Goal: Task Accomplishment & Management: Complete application form

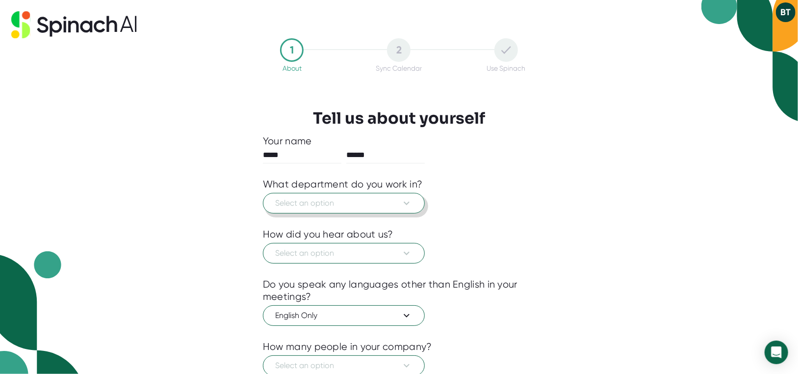
click at [407, 202] on icon at bounding box center [407, 203] width 12 height 12
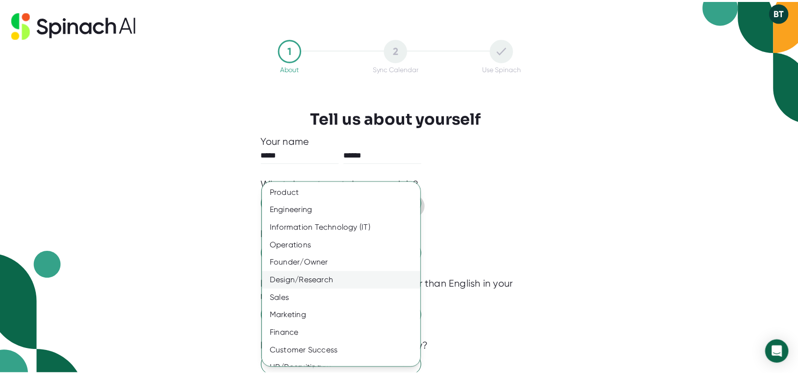
scroll to position [47, 0]
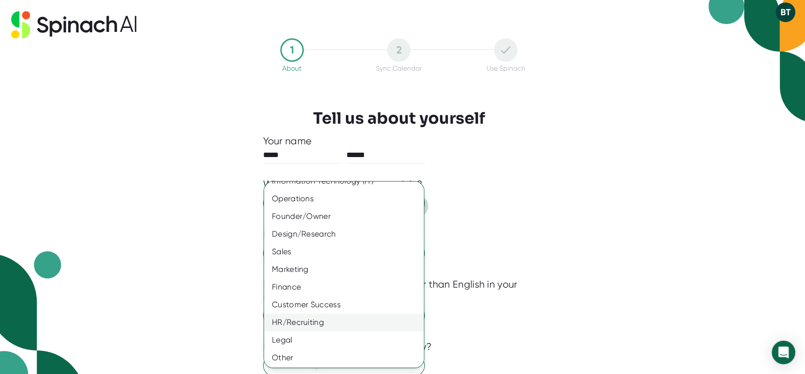
click at [311, 319] on div "HR/Recruiting" at bounding box center [347, 322] width 167 height 18
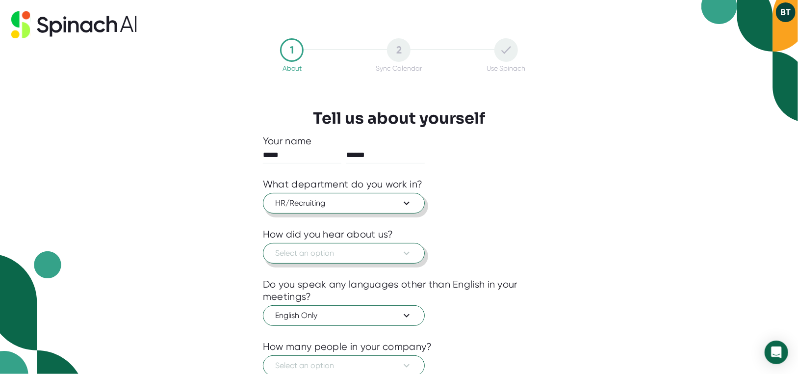
click at [340, 253] on span "Select an option" at bounding box center [343, 253] width 137 height 12
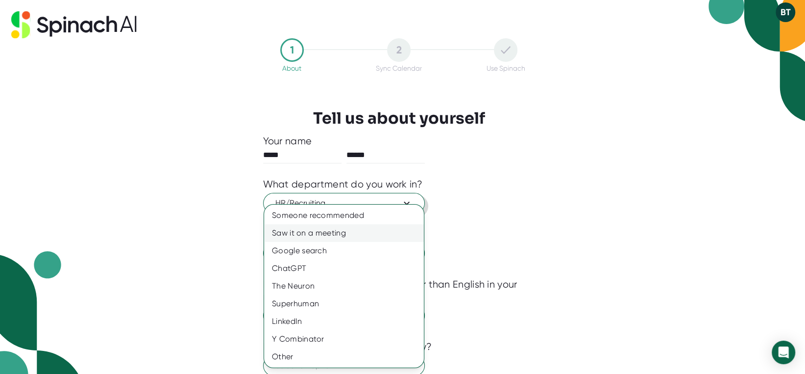
click at [329, 233] on div "Saw it on a meeting" at bounding box center [344, 233] width 160 height 18
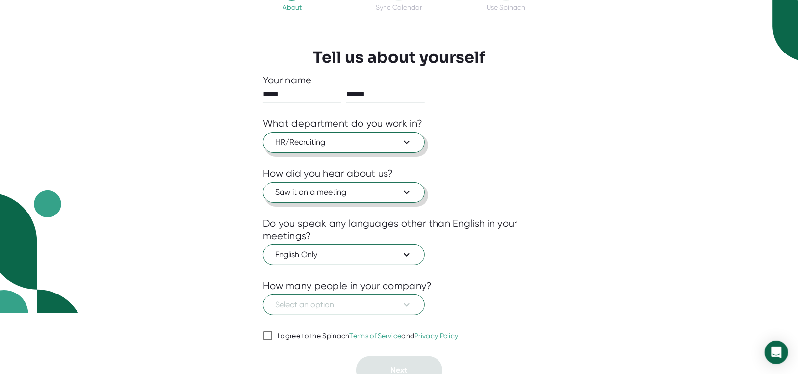
scroll to position [69, 0]
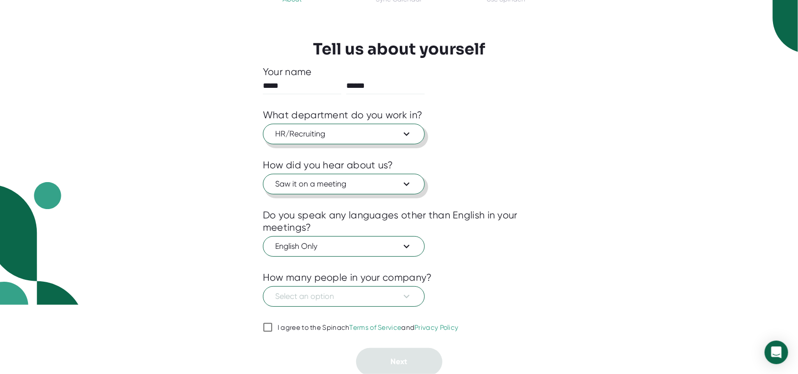
click at [383, 182] on span "Saw it on a meeting" at bounding box center [343, 184] width 137 height 12
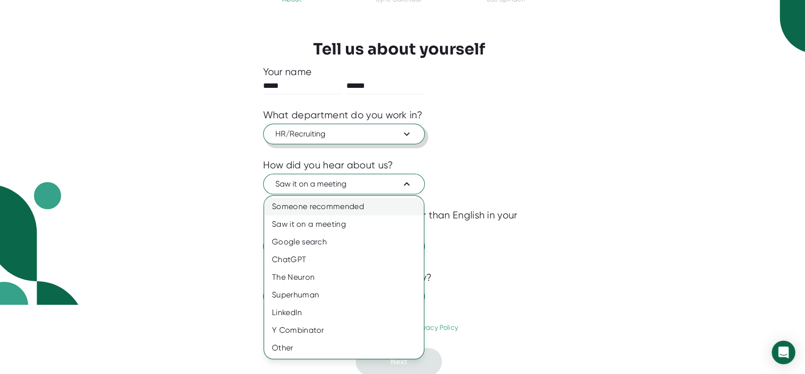
click at [372, 209] on div "Someone recommended" at bounding box center [344, 207] width 160 height 18
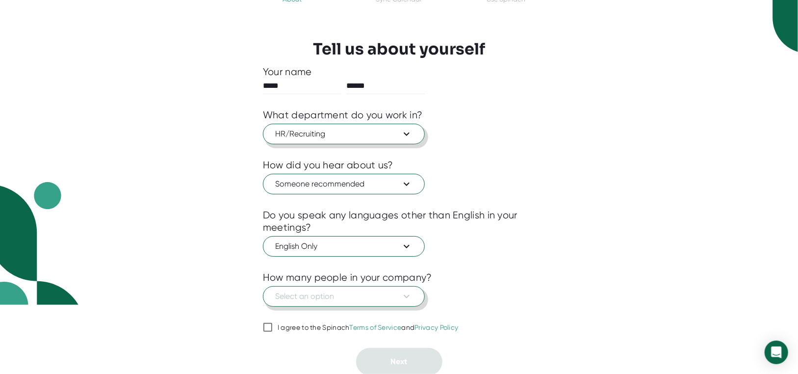
click at [331, 301] on span "Select an option" at bounding box center [343, 296] width 137 height 12
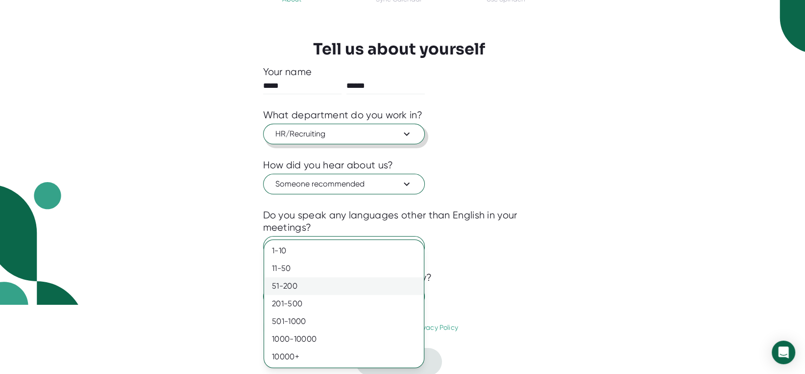
click at [300, 283] on div "51-200" at bounding box center [344, 286] width 160 height 18
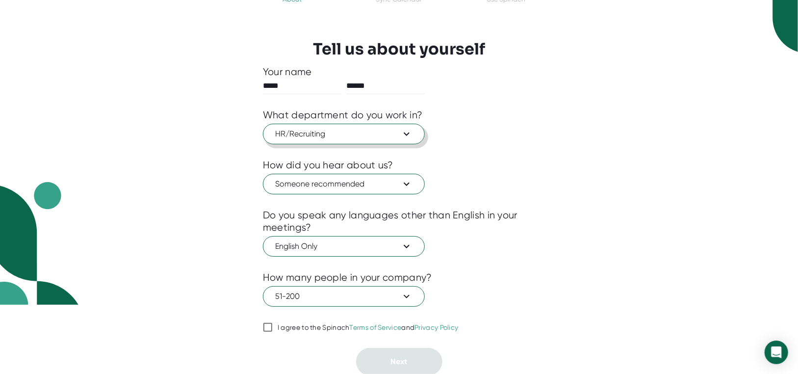
click at [267, 323] on input "I agree to the Spinach Terms of Service and Privacy Policy" at bounding box center [268, 327] width 10 height 12
checkbox input "true"
click at [404, 362] on span "Next" at bounding box center [399, 360] width 17 height 9
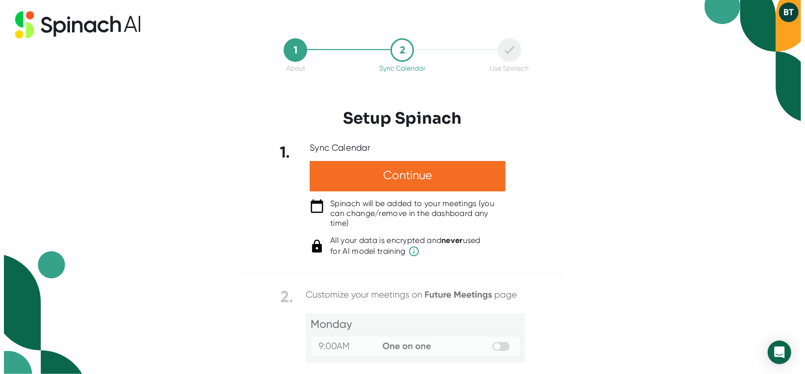
scroll to position [0, 0]
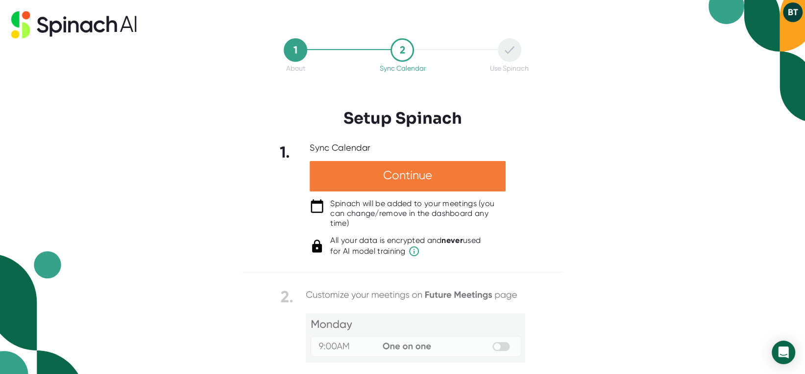
click at [400, 176] on div "Continue" at bounding box center [408, 176] width 196 height 30
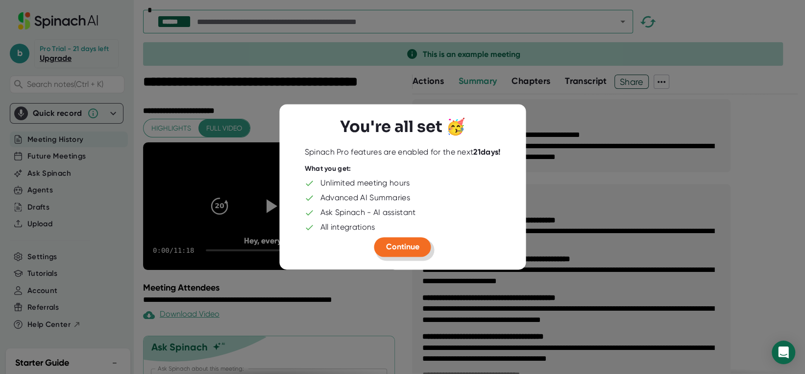
click at [407, 249] on span "Continue" at bounding box center [402, 246] width 33 height 9
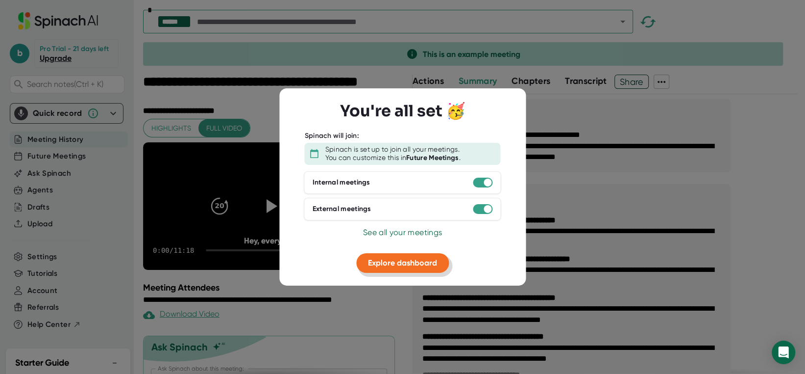
click at [391, 261] on span "Explore dashboard" at bounding box center [402, 261] width 69 height 9
